Goal: Navigation & Orientation: Find specific page/section

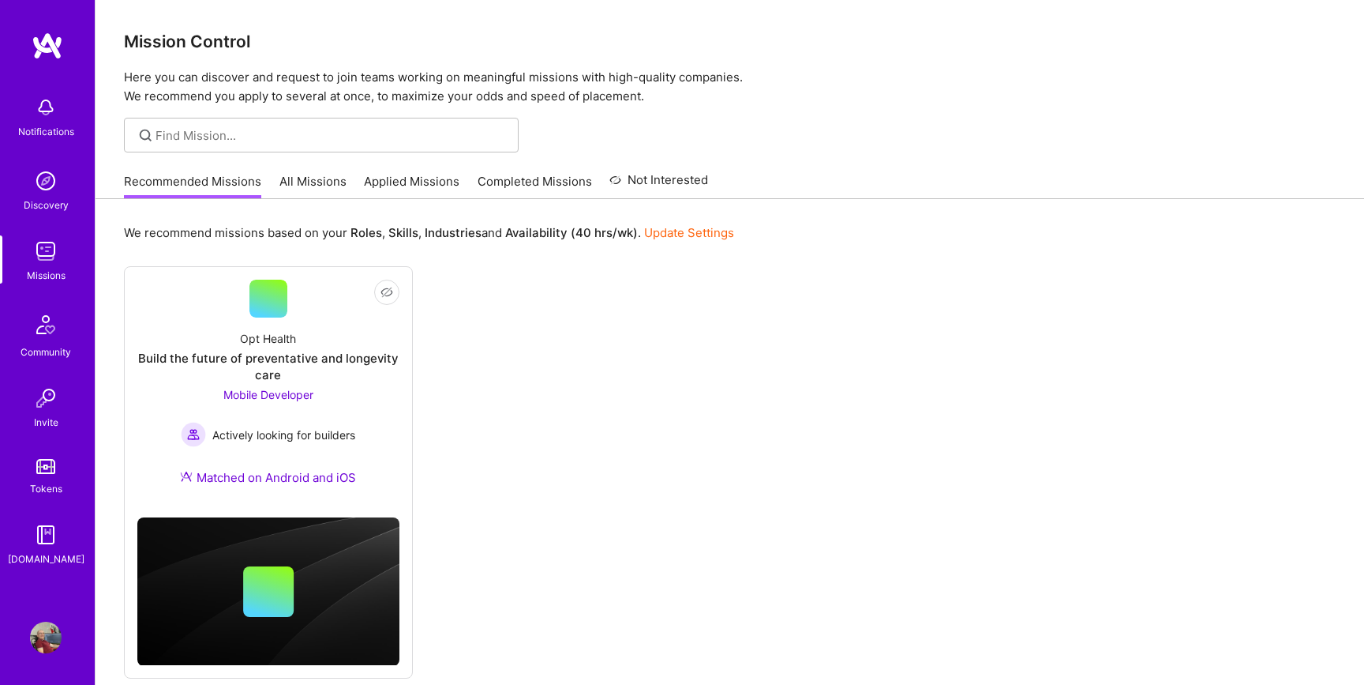
click at [309, 186] on link "All Missions" at bounding box center [312, 186] width 67 height 26
